Goal: Task Accomplishment & Management: Use online tool/utility

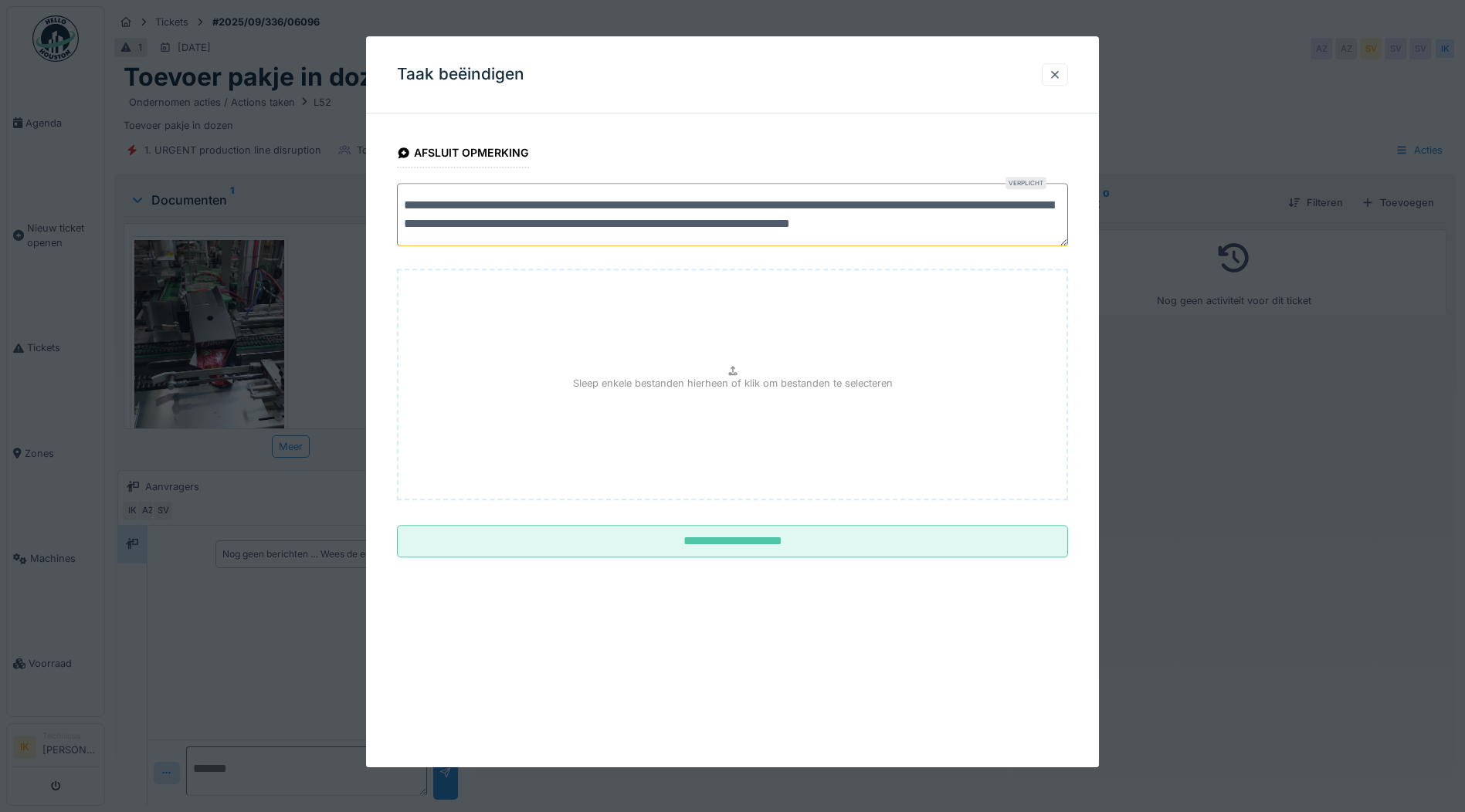
scroll to position [5, 0]
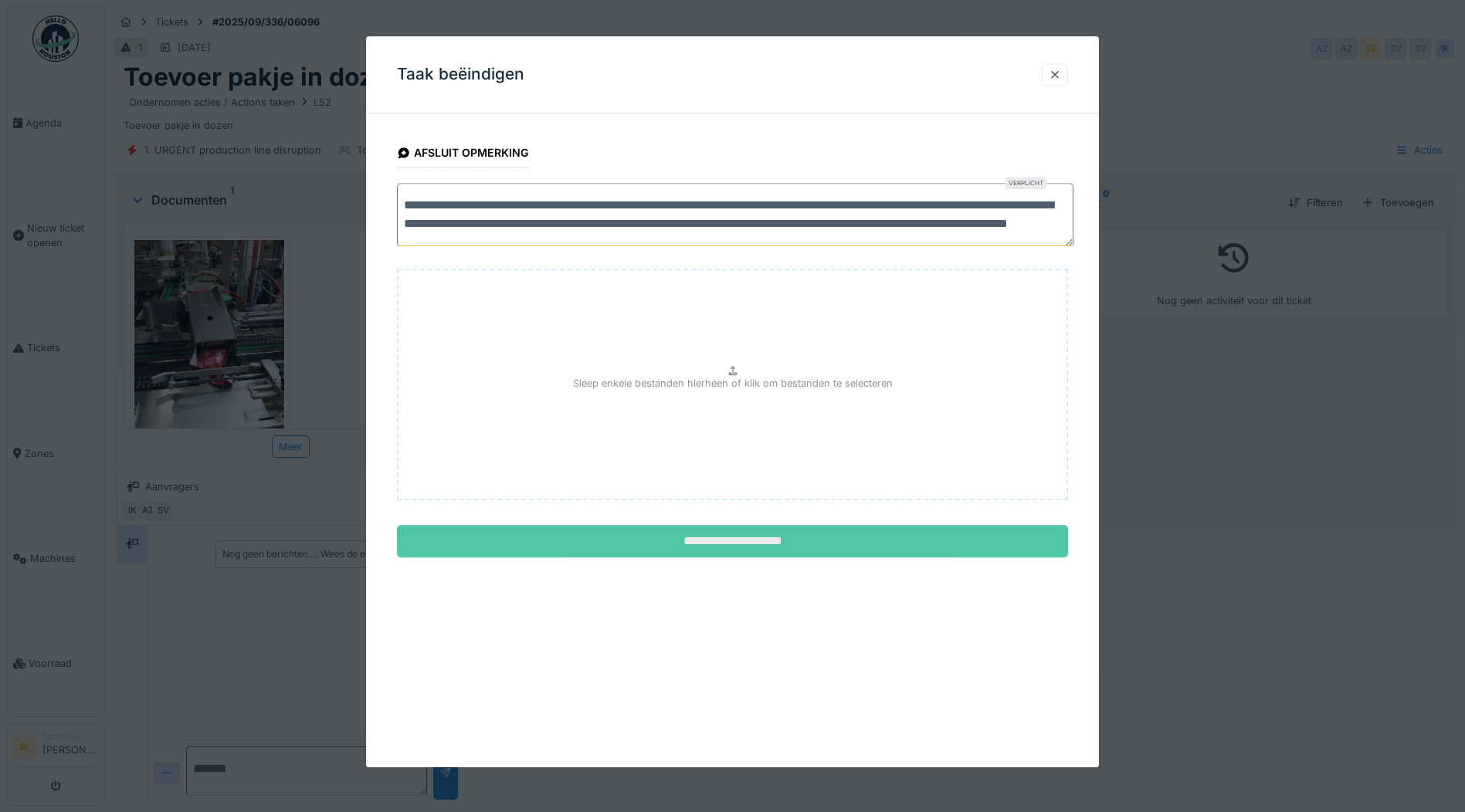
type textarea "**********"
click at [767, 540] on input "**********" at bounding box center [732, 541] width 671 height 33
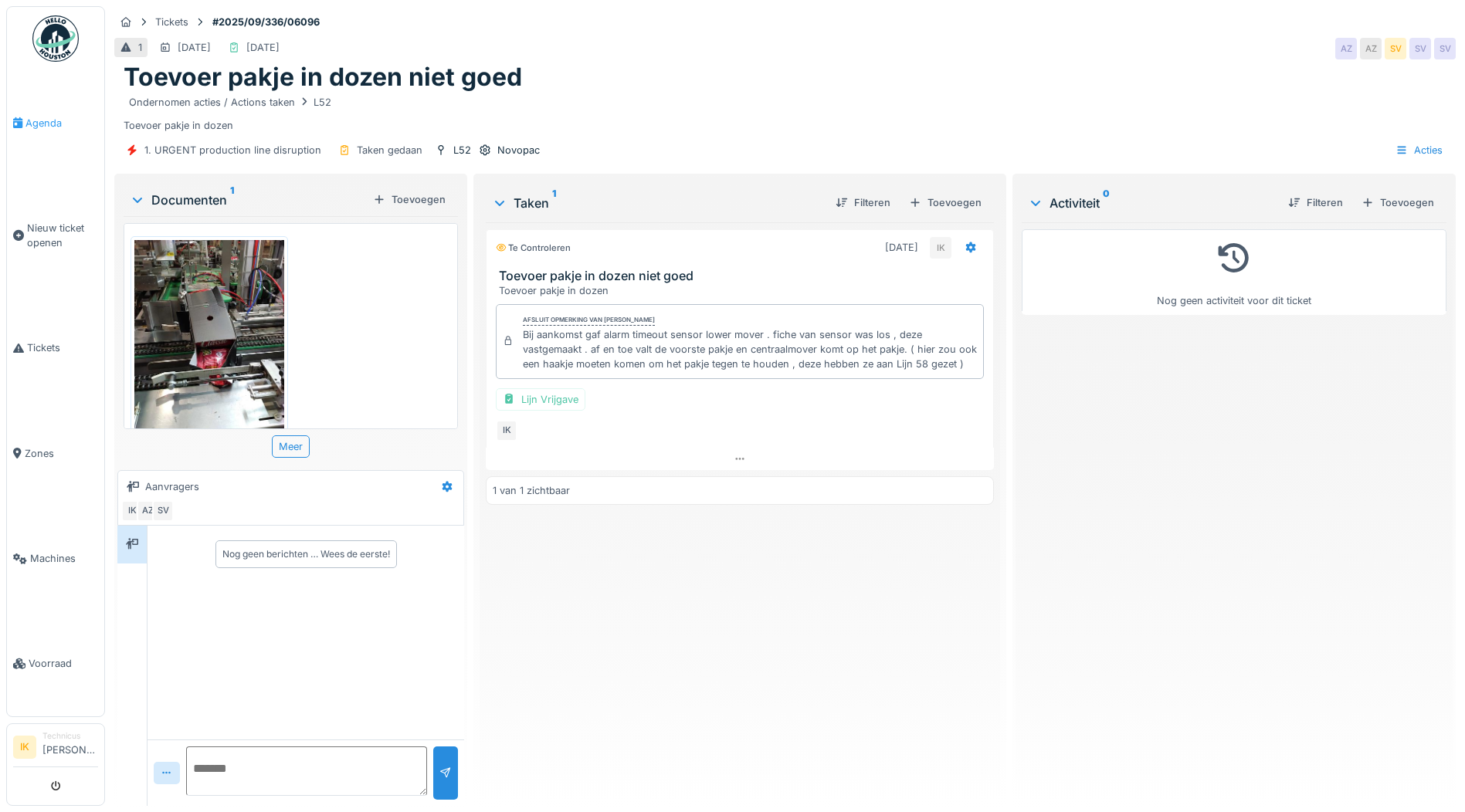
click at [32, 122] on span "Agenda" at bounding box center [61, 122] width 72 height 15
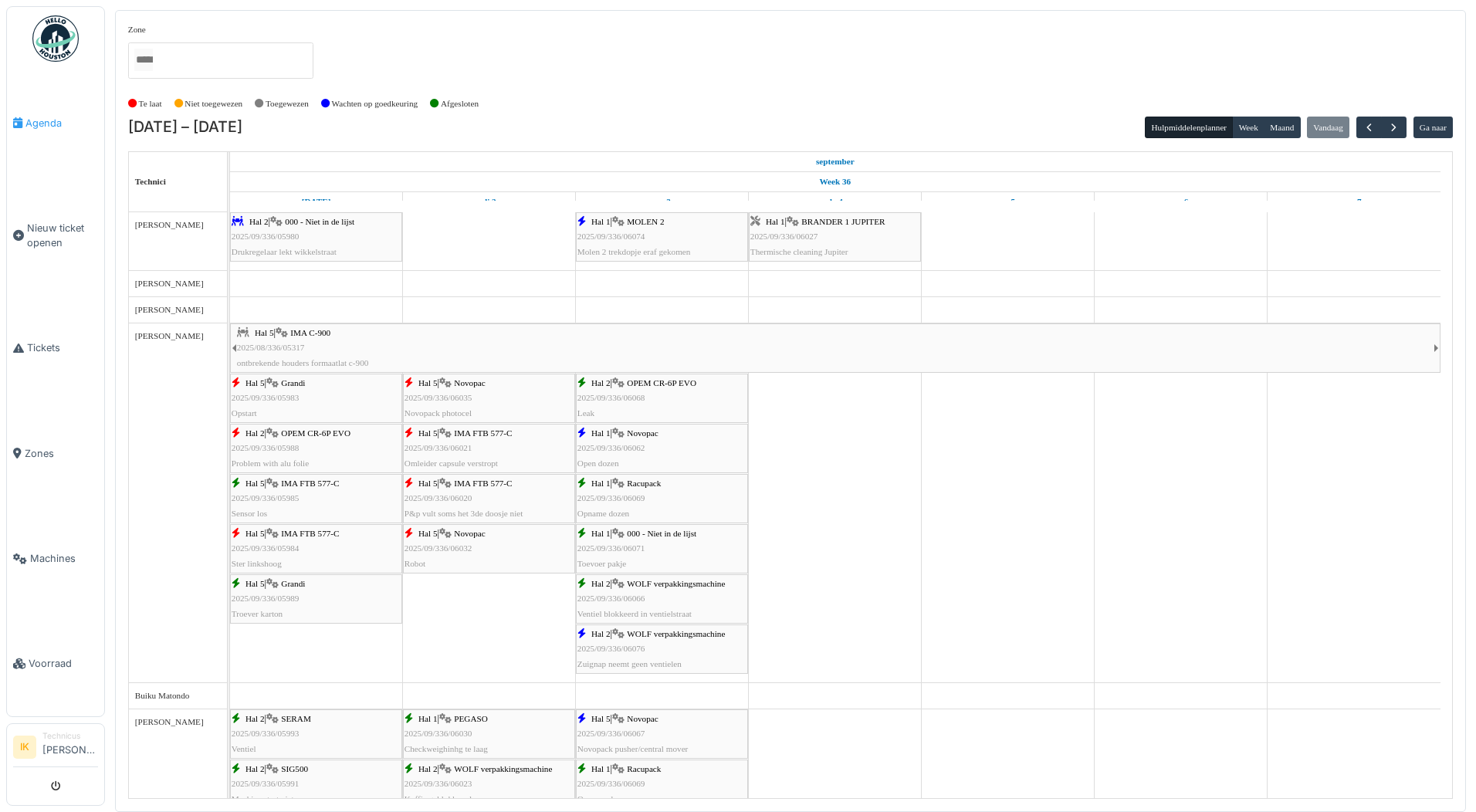
click at [44, 122] on span "Agenda" at bounding box center [61, 122] width 72 height 15
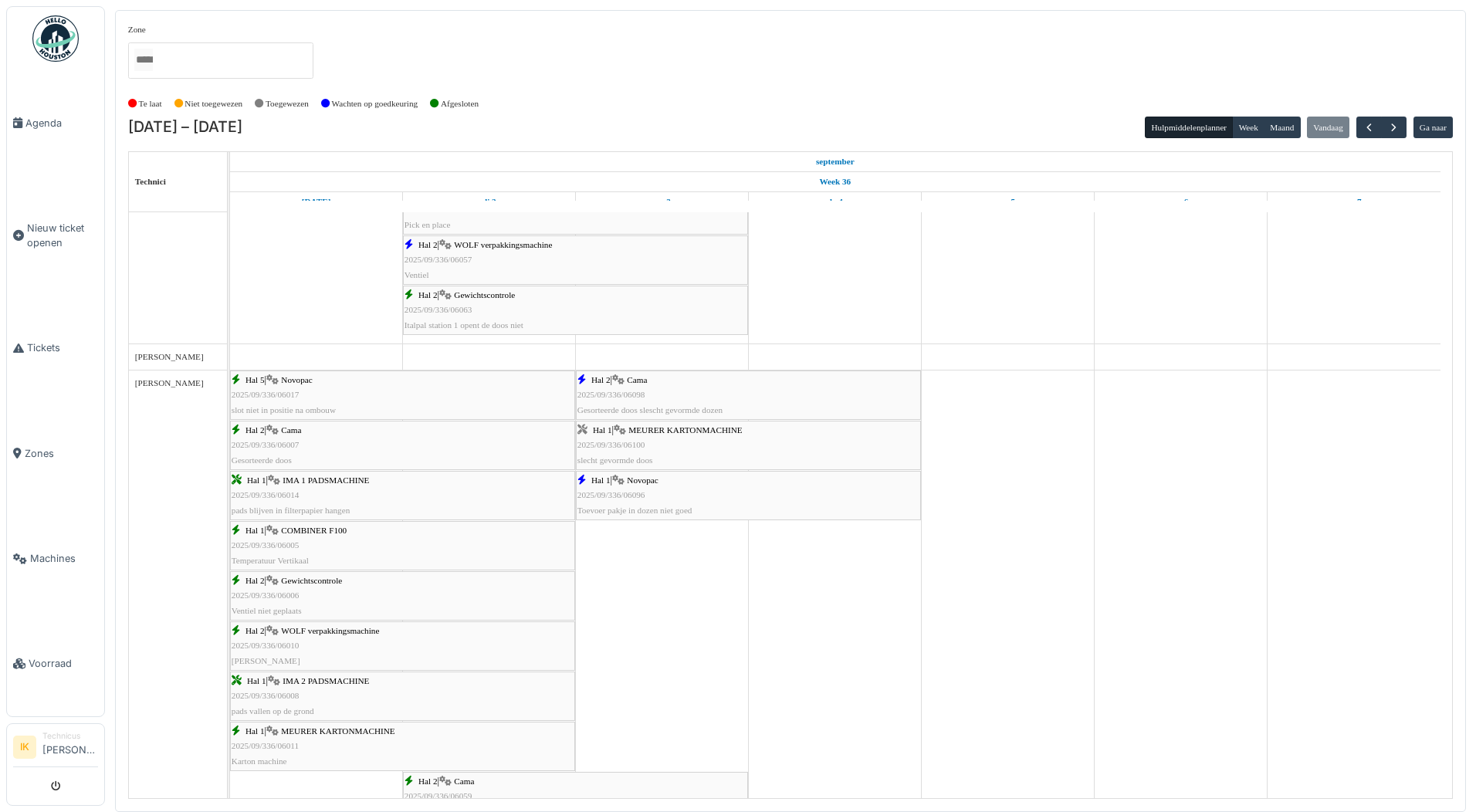
scroll to position [1158, 0]
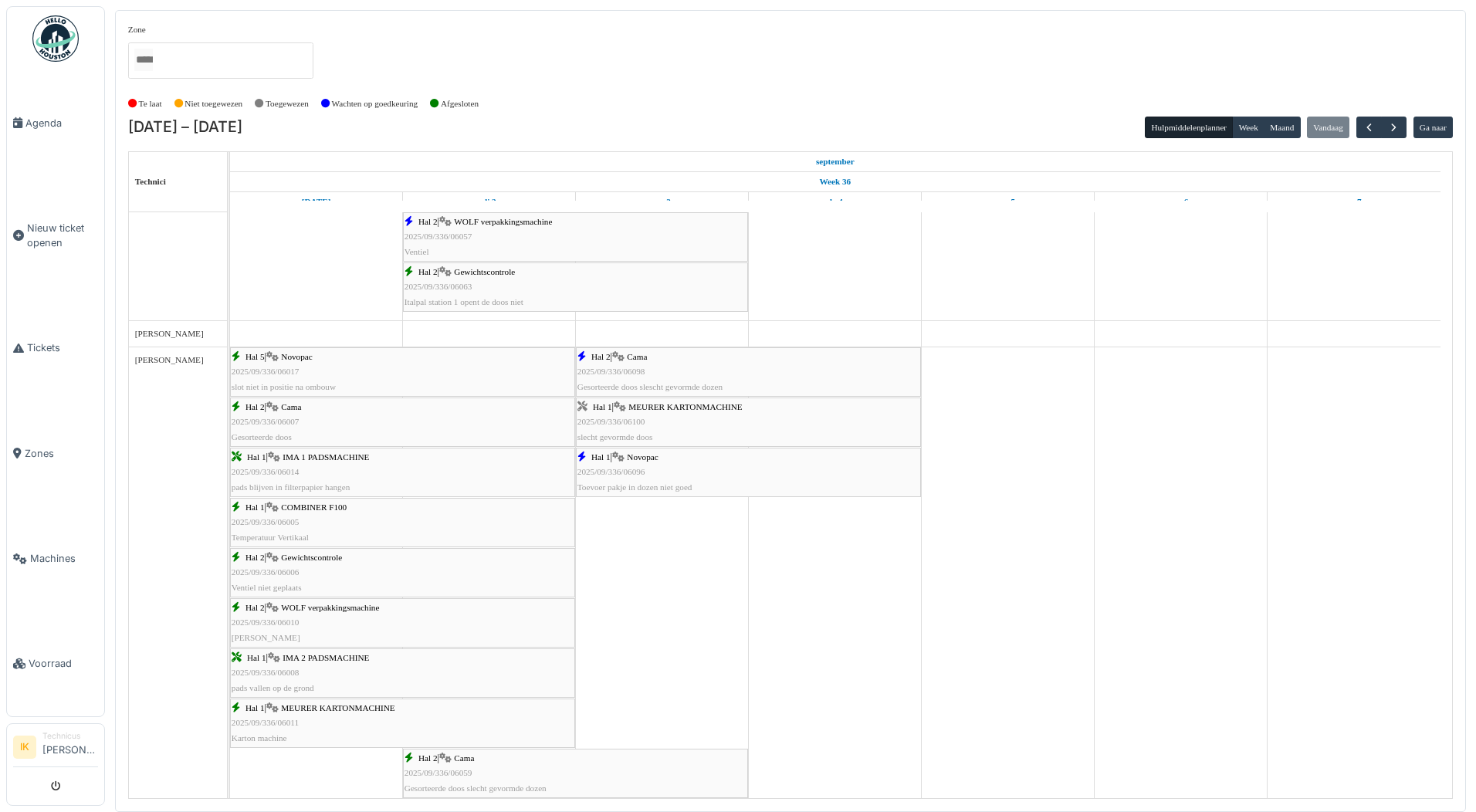
click at [640, 415] on div "Hal 1 | MEURER KARTONMACHINE 2025/09/336/06100 slecht gevormde doos" at bounding box center [749, 422] width 342 height 44
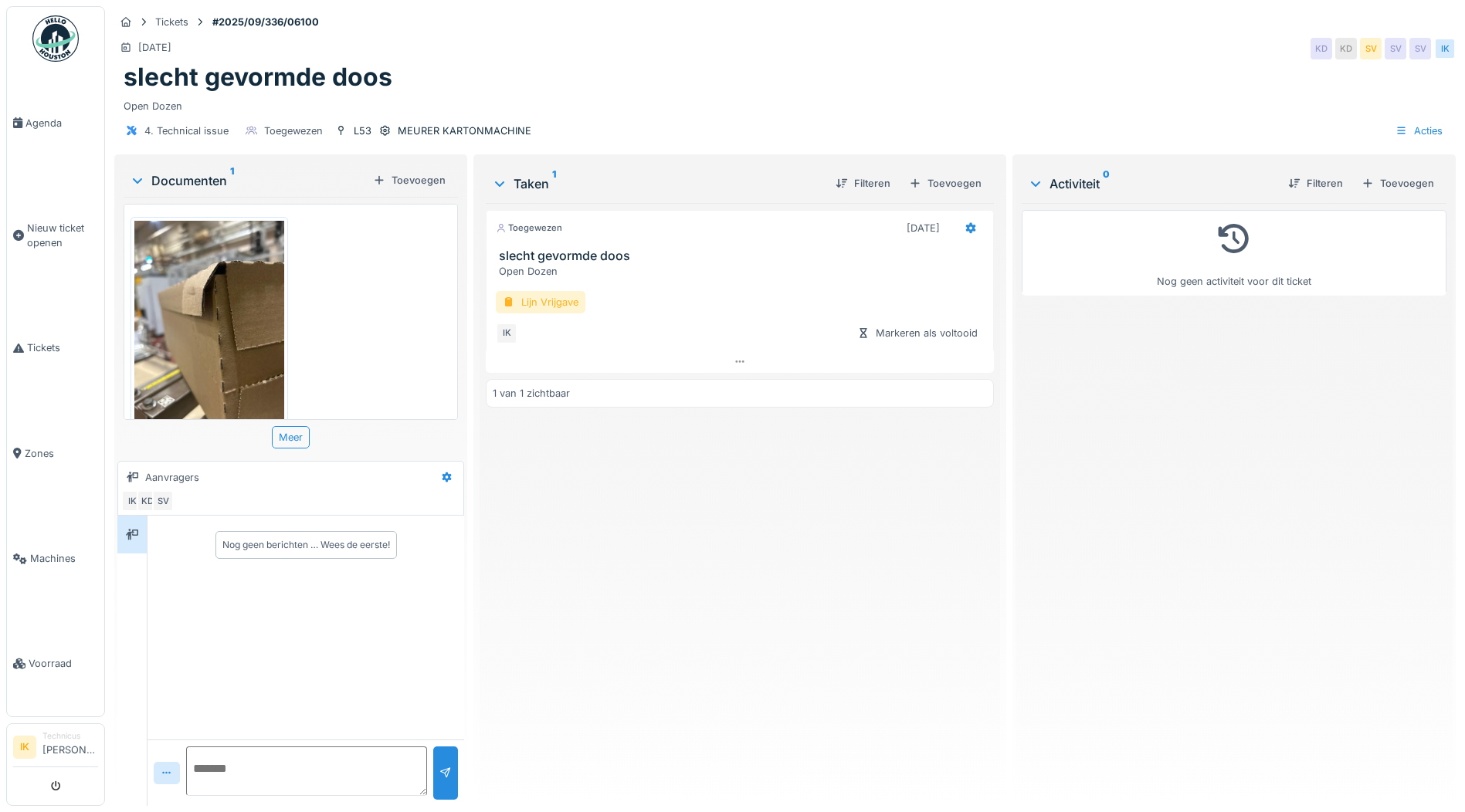
click at [523, 300] on div "Lijn Vrijgave" at bounding box center [540, 302] width 90 height 23
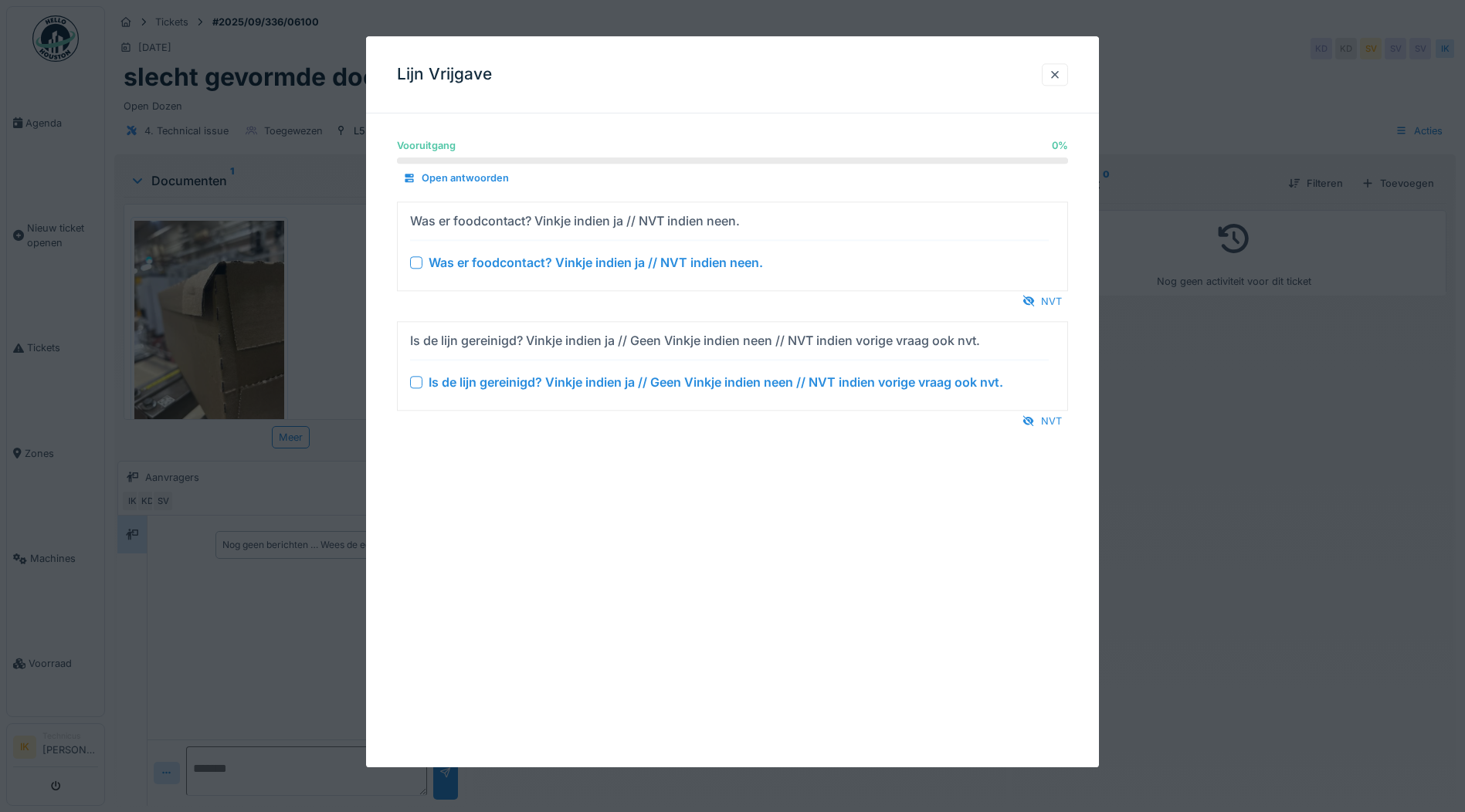
click at [415, 263] on div at bounding box center [416, 262] width 13 height 13
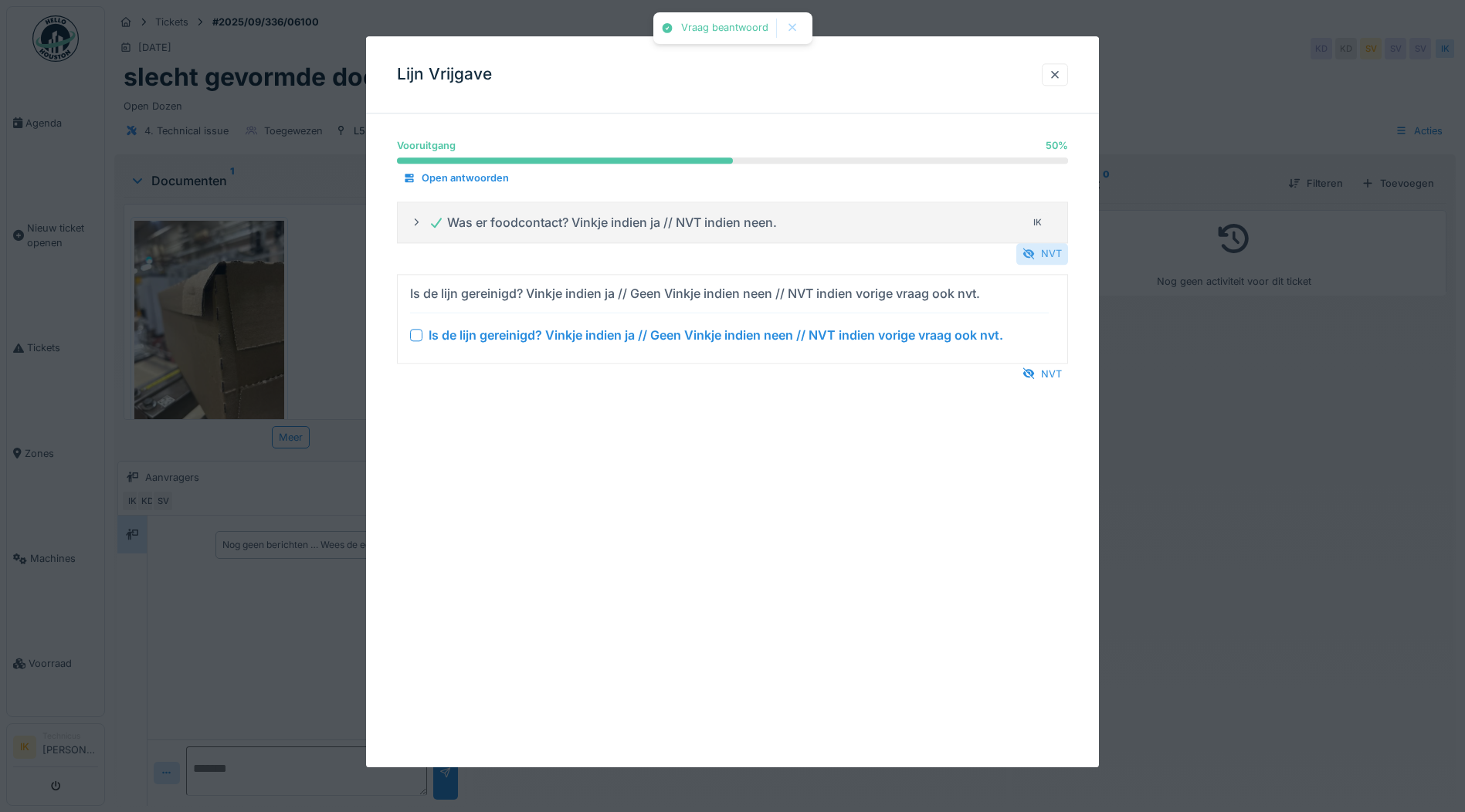
click at [1047, 250] on div "NVT" at bounding box center [1042, 254] width 51 height 21
click at [1048, 376] on div "NVT" at bounding box center [1042, 375] width 51 height 21
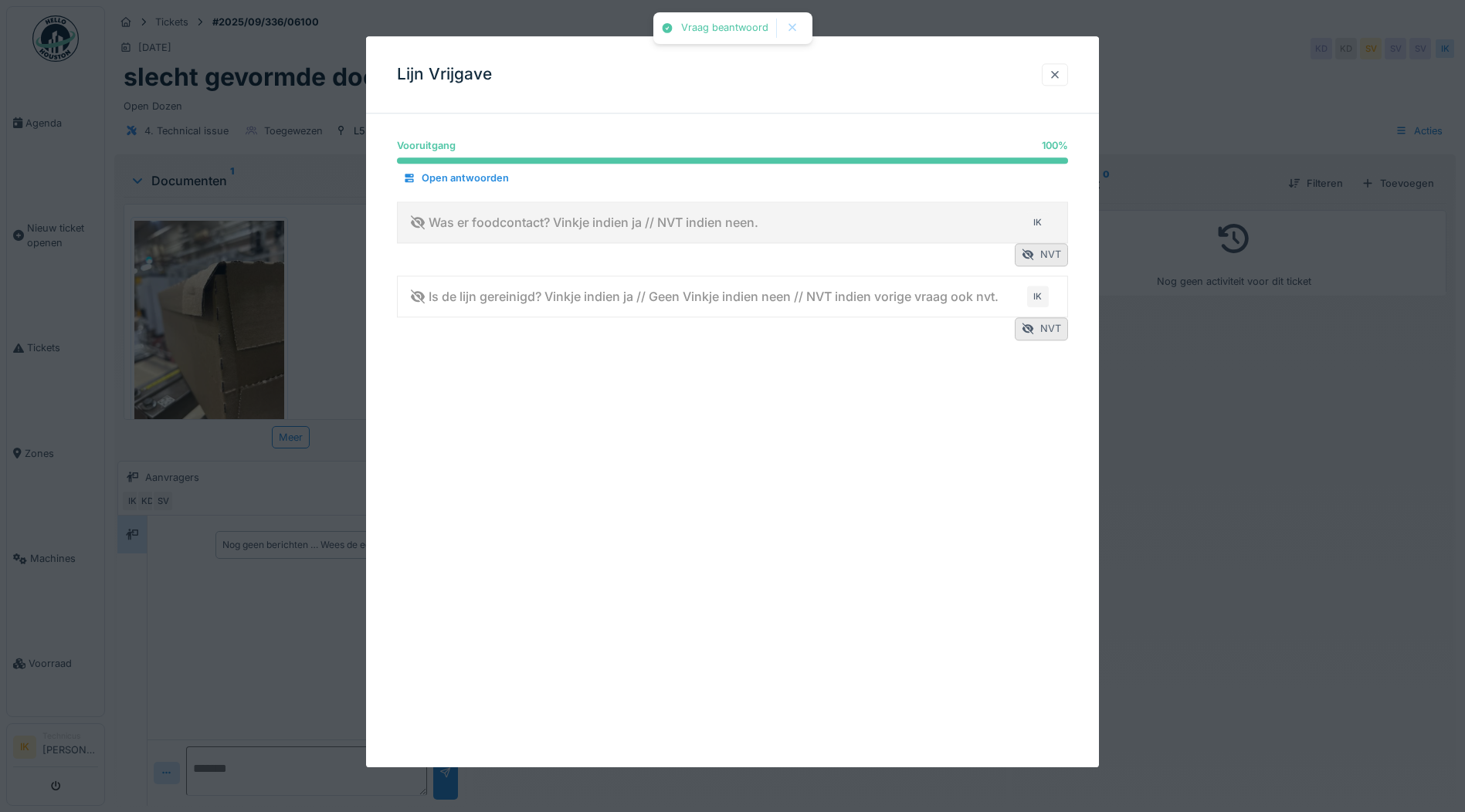
click at [1061, 74] on div at bounding box center [1054, 74] width 13 height 15
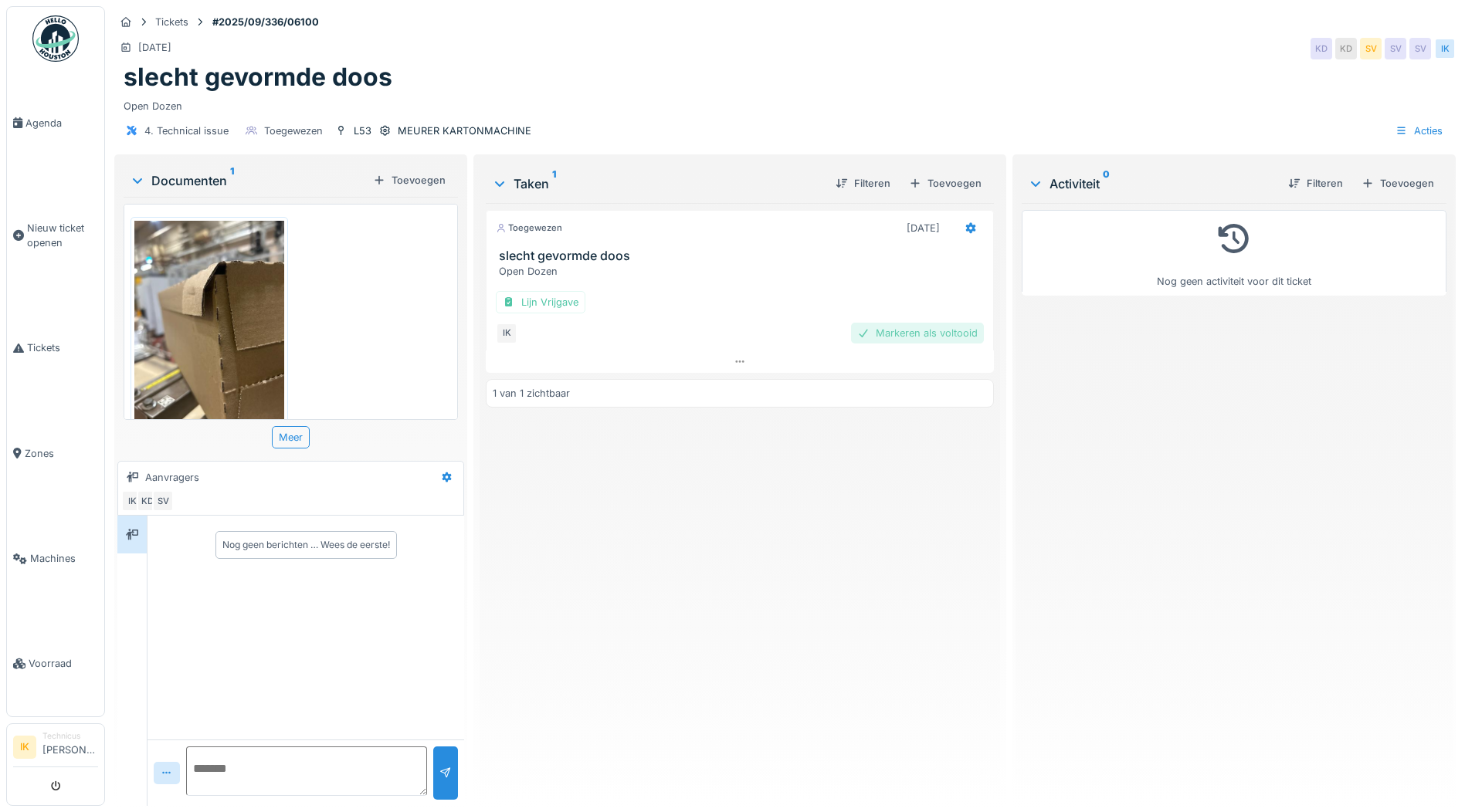
click at [906, 331] on div "Markeren als voltooid" at bounding box center [917, 333] width 132 height 21
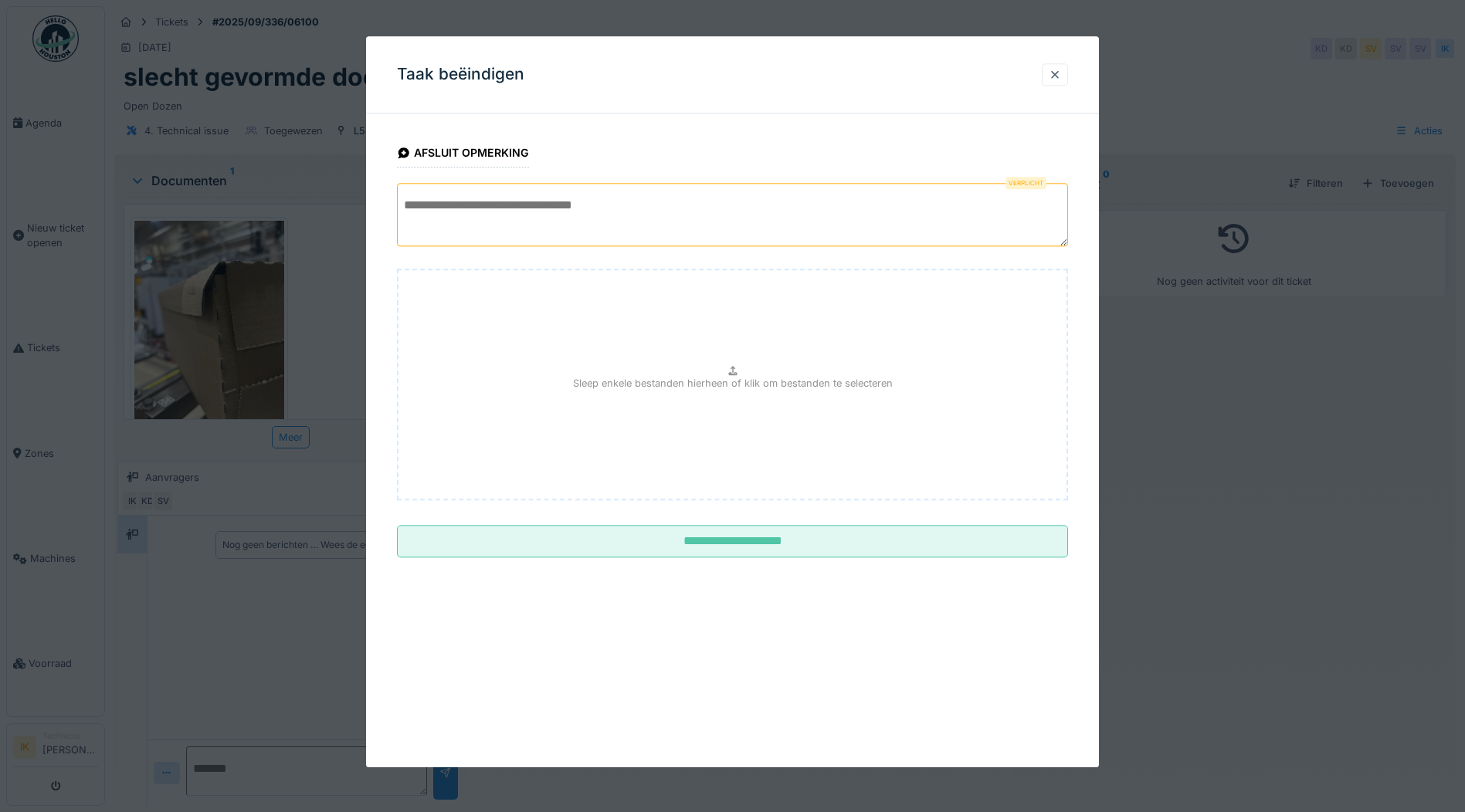
click at [450, 202] on textarea at bounding box center [732, 214] width 671 height 63
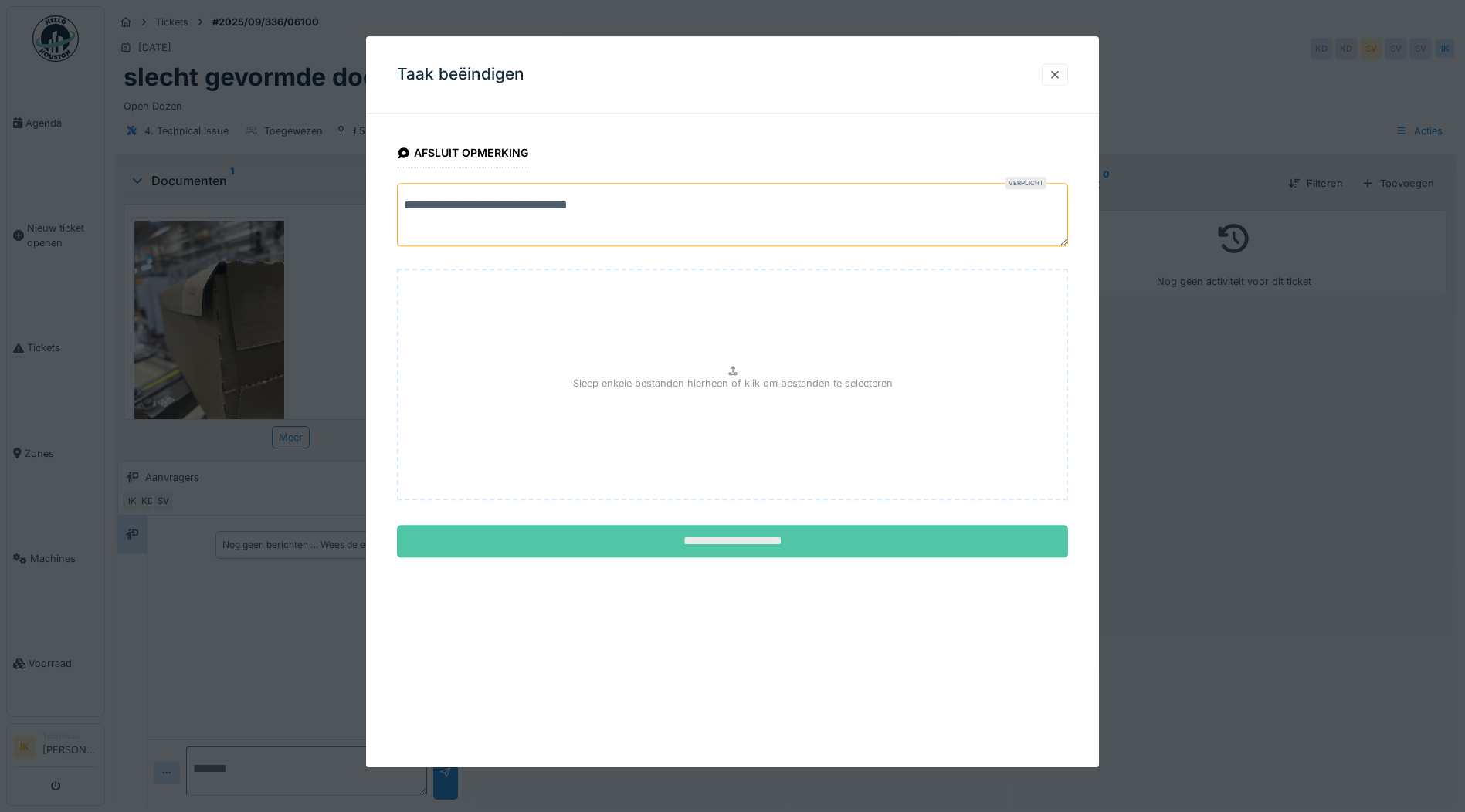
type textarea "**********"
click at [769, 541] on input "**********" at bounding box center [732, 541] width 671 height 33
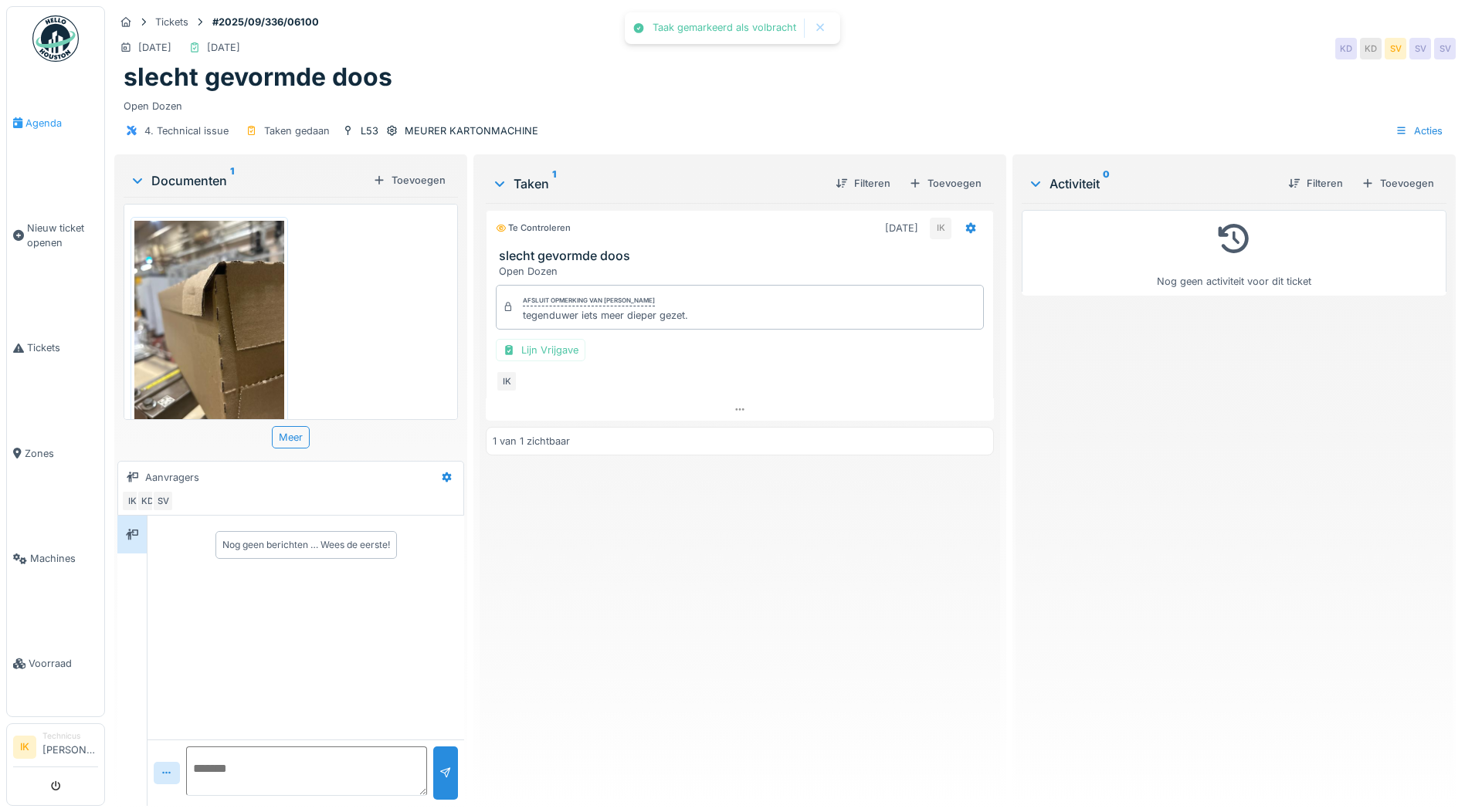
click at [47, 121] on span "Agenda" at bounding box center [61, 122] width 72 height 15
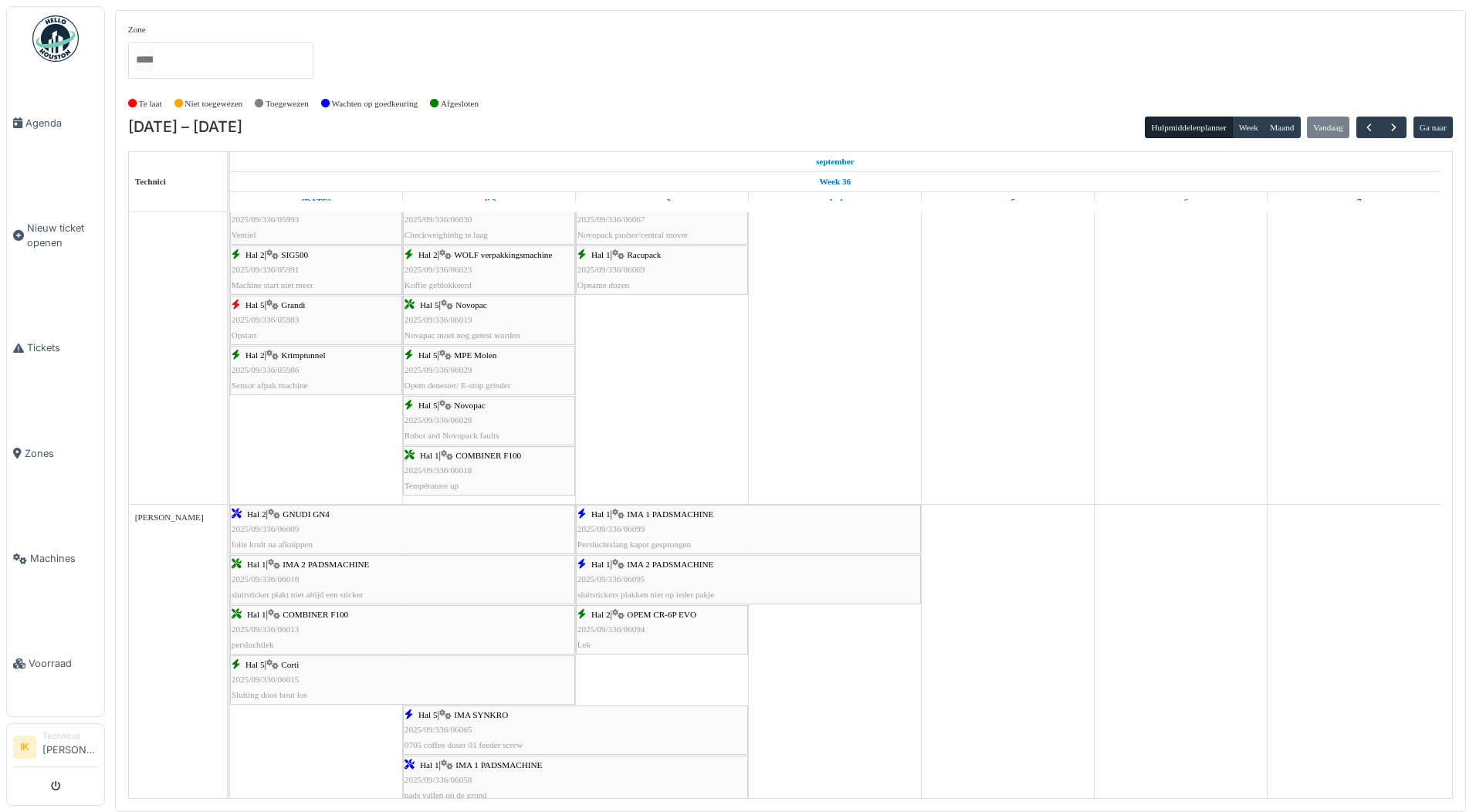
scroll to position [540, 0]
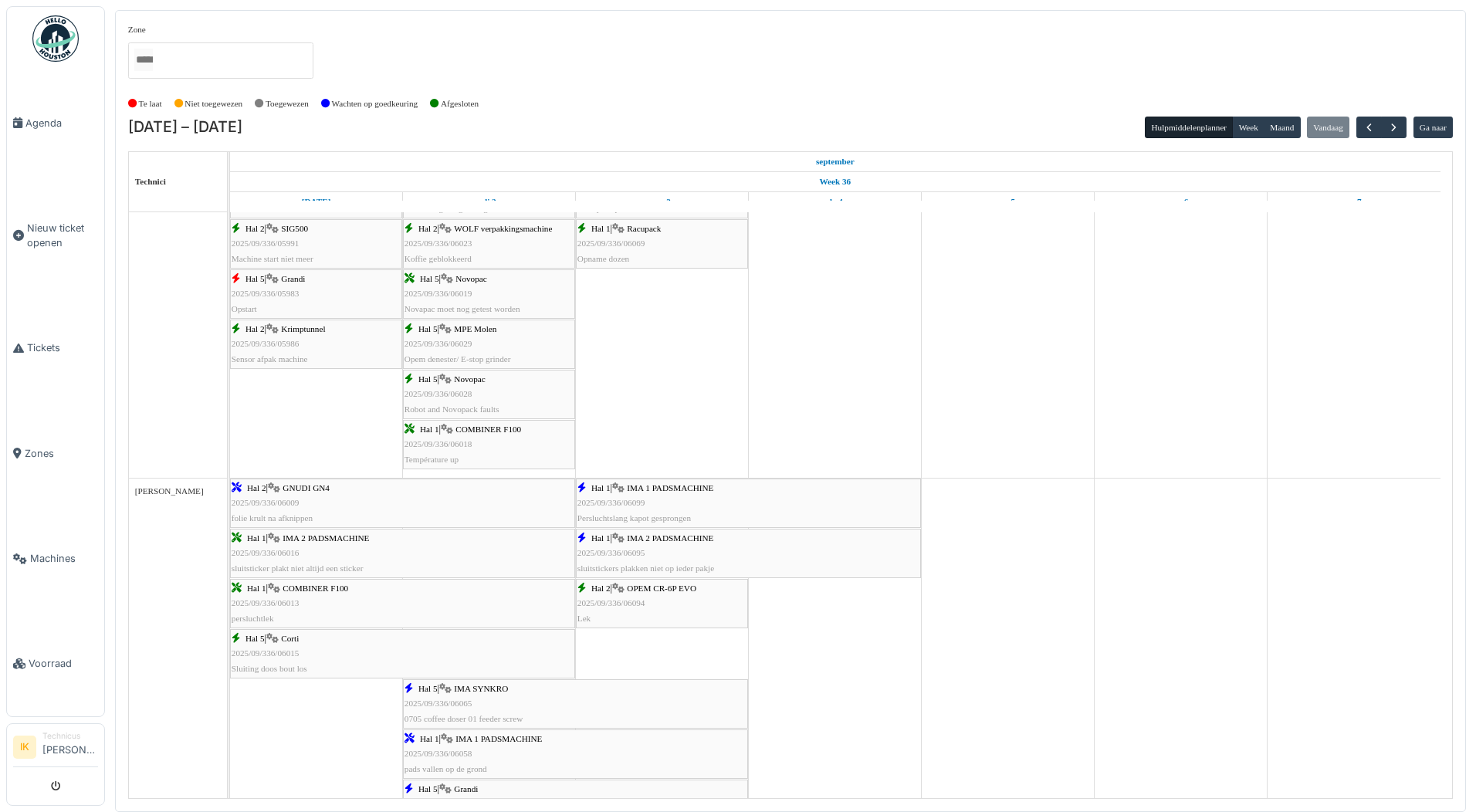
click at [670, 548] on div "Hal 1 | IMA 2 PADSMACHINE 2025/09/336/06095 sluitstickers plakken niet op ieder…" at bounding box center [749, 553] width 342 height 44
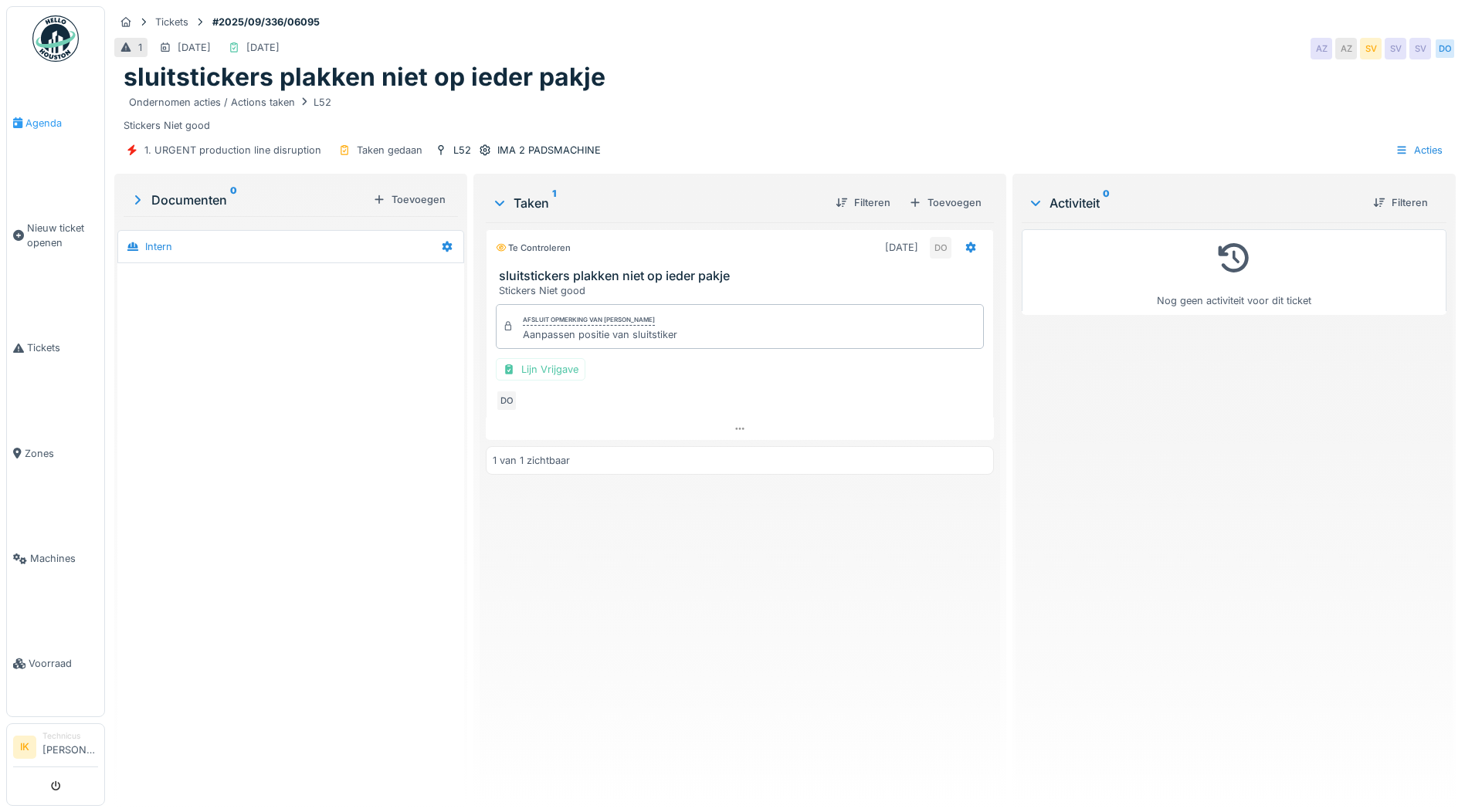
click at [42, 117] on span "Agenda" at bounding box center [61, 122] width 72 height 15
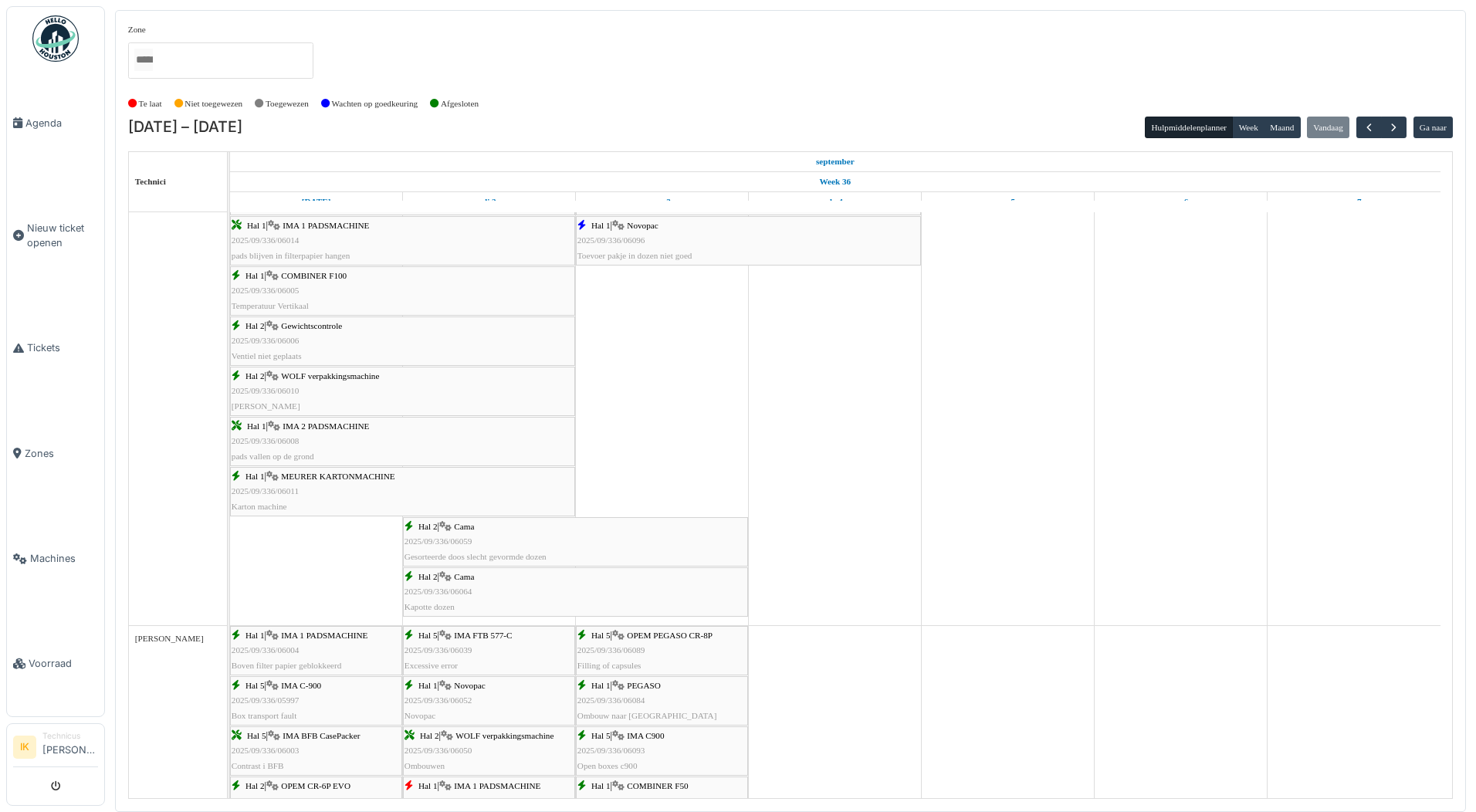
scroll to position [1178, 0]
